Goal: Information Seeking & Learning: Understand process/instructions

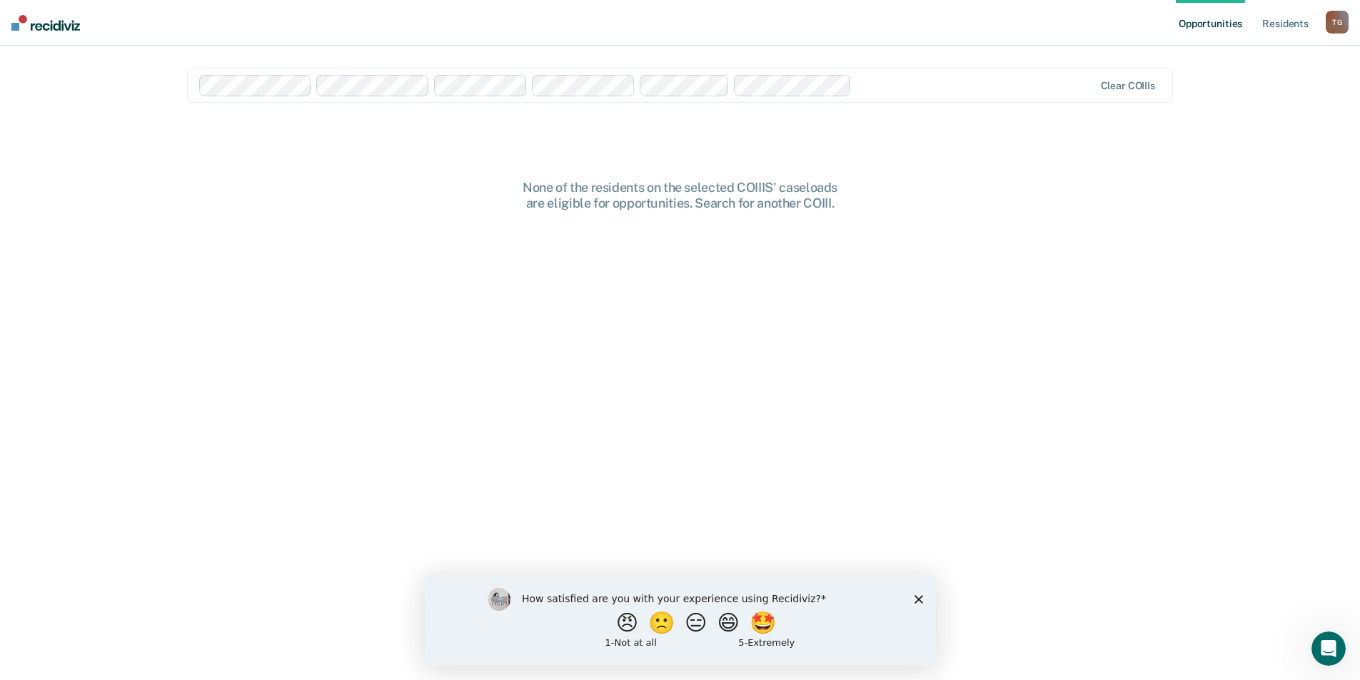
click at [919, 595] on icon "Close survey" at bounding box center [918, 599] width 9 height 9
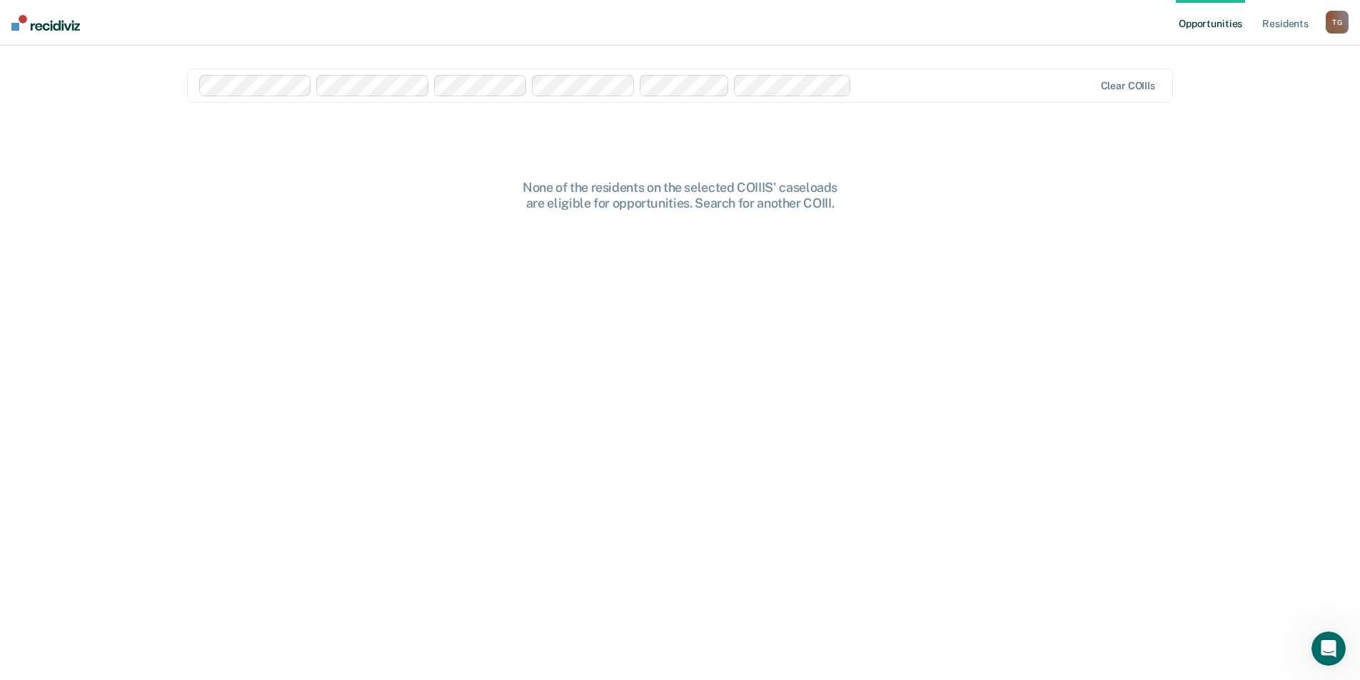
click at [1221, 27] on link "Opportunities" at bounding box center [1210, 23] width 69 height 46
click at [1273, 26] on link "Resident s" at bounding box center [1285, 23] width 52 height 46
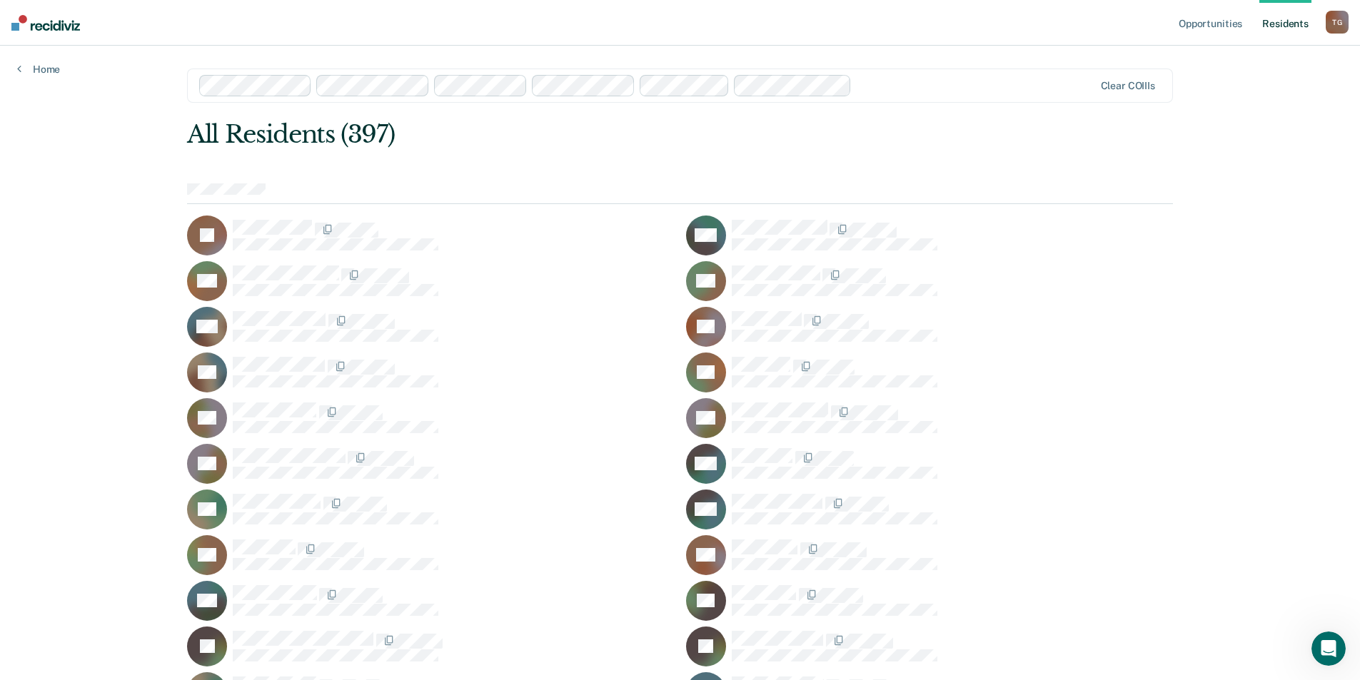
click at [315, 183] on div at bounding box center [680, 193] width 986 height 21
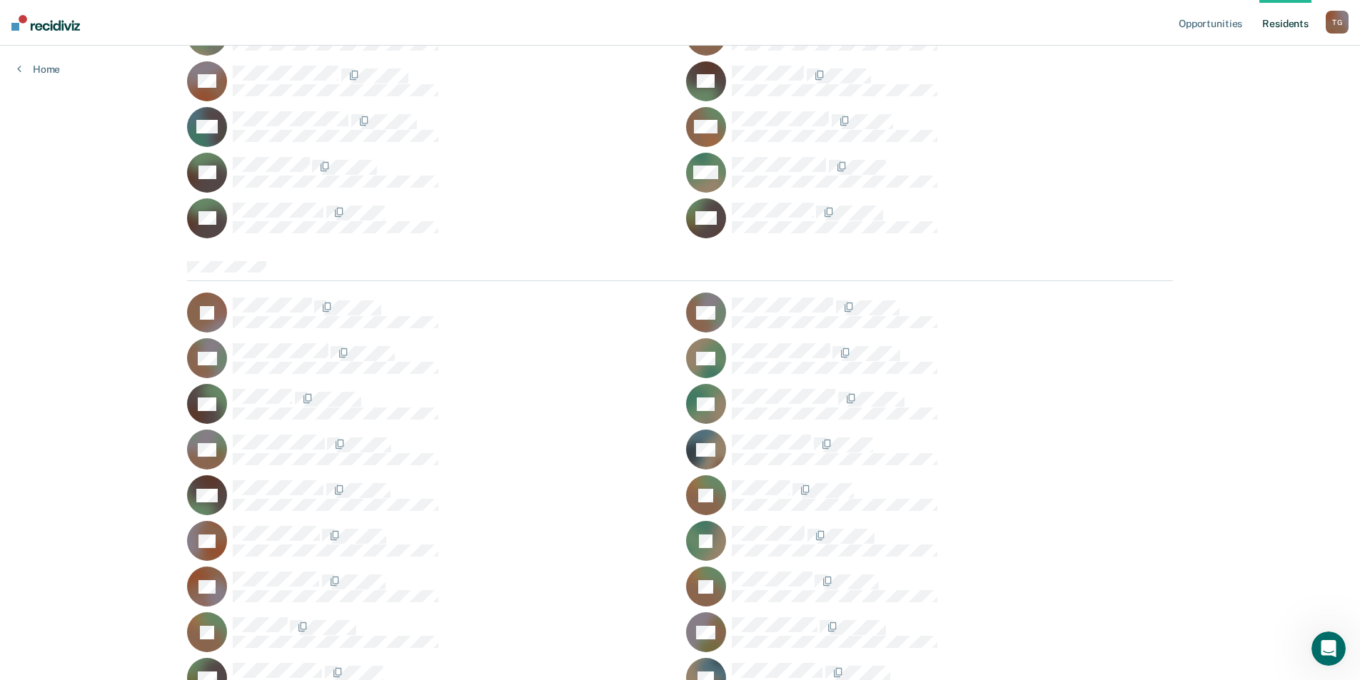
scroll to position [1214, 0]
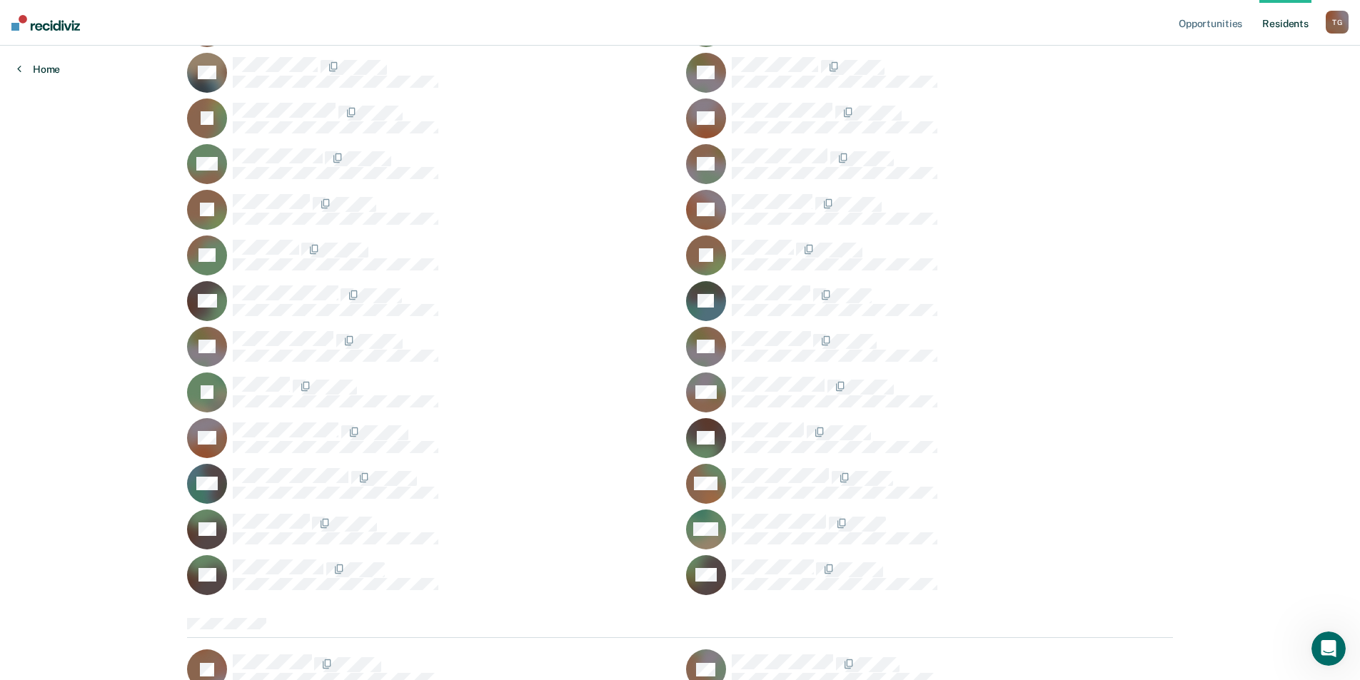
click at [54, 69] on link "Home" at bounding box center [38, 69] width 43 height 13
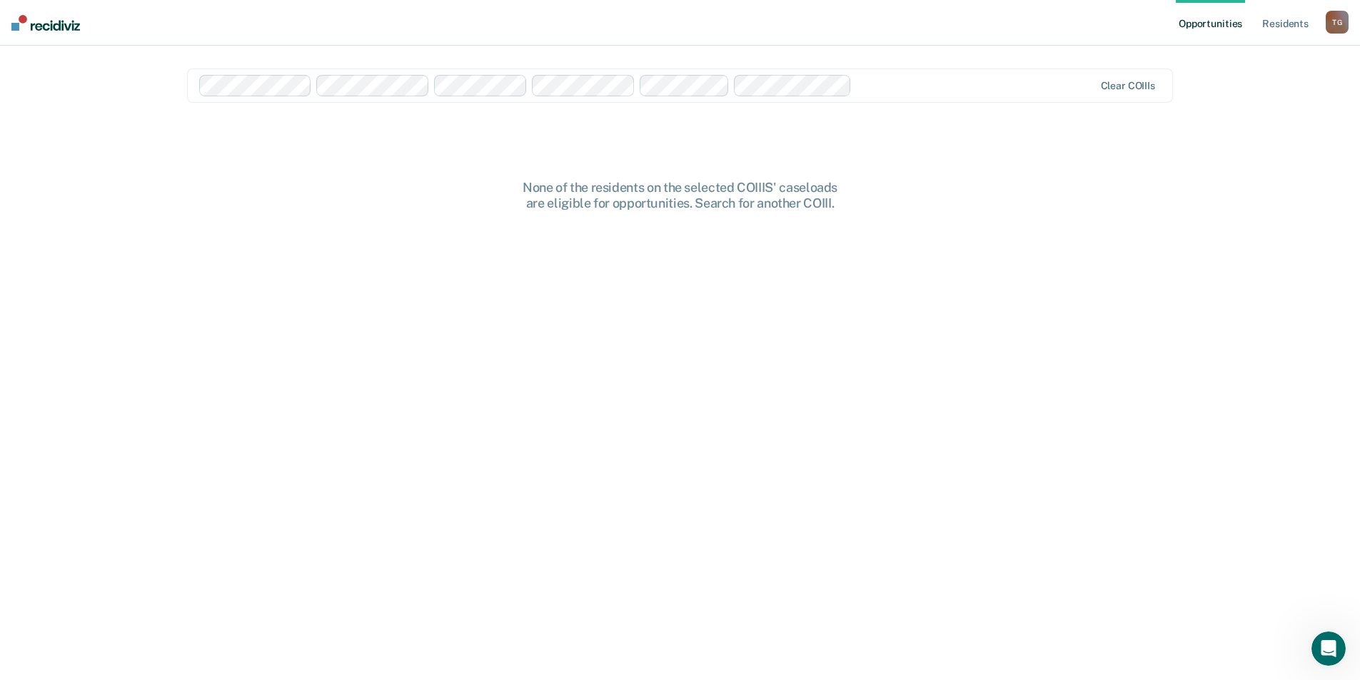
click at [55, 23] on img at bounding box center [45, 23] width 69 height 16
click at [1209, 26] on link "Opportunities" at bounding box center [1210, 23] width 69 height 46
click at [1206, 19] on link "Opportunities" at bounding box center [1210, 23] width 69 height 46
click at [1269, 19] on link "Resident s" at bounding box center [1285, 23] width 52 height 46
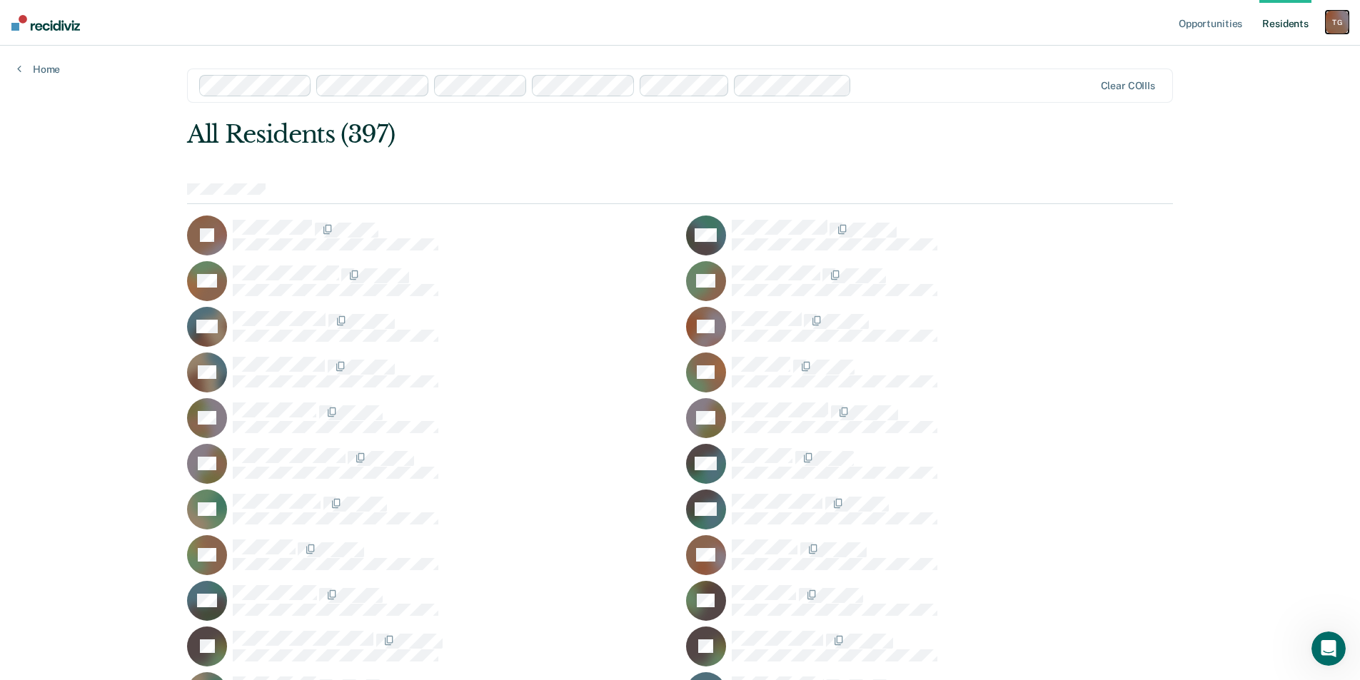
click at [1328, 21] on div "T G" at bounding box center [1337, 22] width 23 height 23
click at [1244, 71] on link "How it works" at bounding box center [1279, 76] width 115 height 12
